Goal: Entertainment & Leisure: Consume media (video, audio)

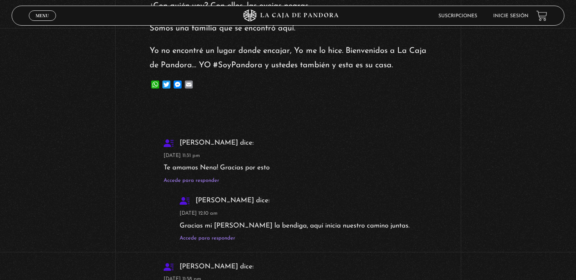
scroll to position [1584, 0]
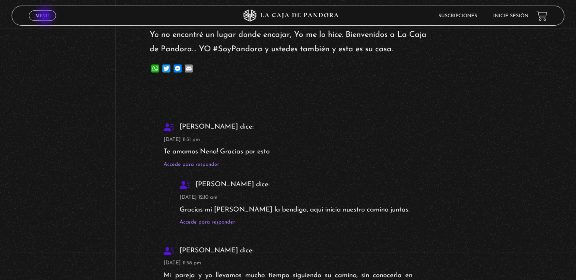
click at [46, 17] on span "Menu" at bounding box center [42, 15] width 13 height 5
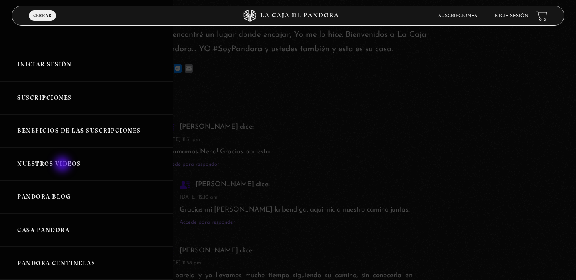
click at [63, 165] on link "Nuestros Videos" at bounding box center [86, 163] width 173 height 33
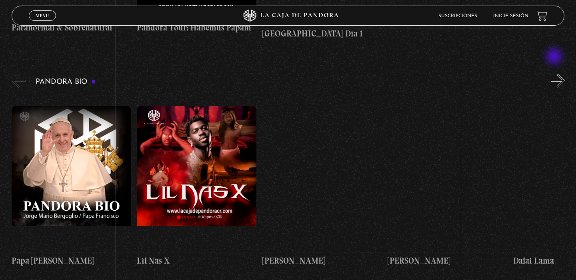
scroll to position [800, 0]
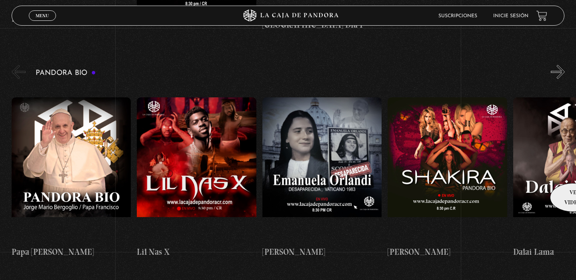
click at [570, 171] on figure at bounding box center [573, 169] width 120 height 144
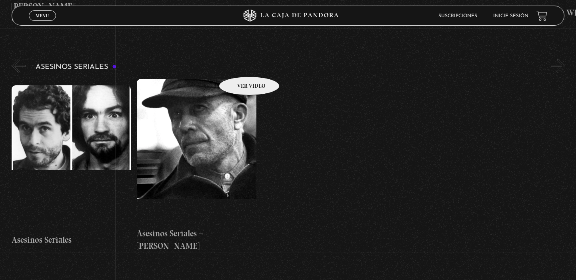
scroll to position [2176, 0]
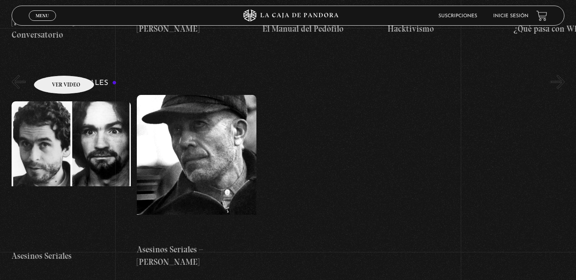
click at [54, 101] on figure at bounding box center [72, 173] width 120 height 144
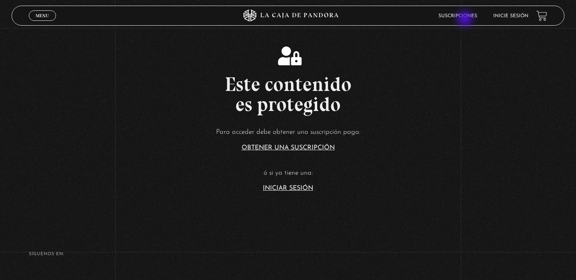
click at [466, 20] on li "Suscripciones" at bounding box center [457, 16] width 39 height 12
click at [451, 13] on li "Suscripciones" at bounding box center [457, 16] width 39 height 12
click at [455, 12] on li "Suscripciones" at bounding box center [457, 16] width 39 height 12
click at [462, 16] on link "Suscripciones" at bounding box center [457, 16] width 39 height 5
